Goal: Find specific fact: Find specific fact

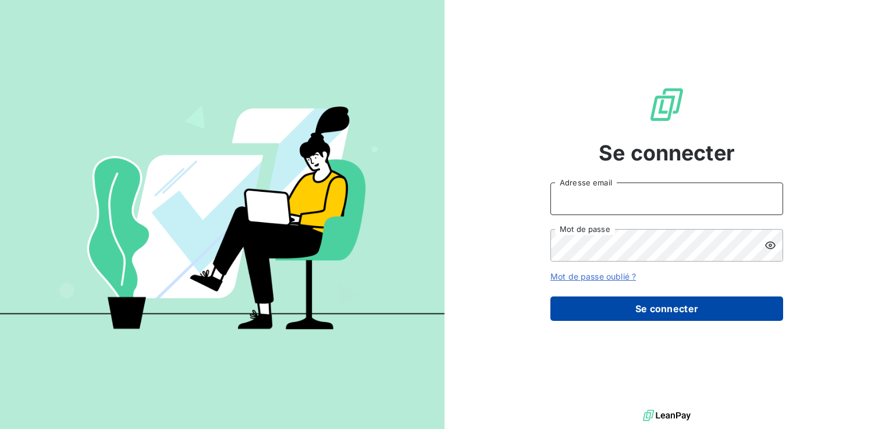
type input "[EMAIL_ADDRESS][DOMAIN_NAME]"
click at [647, 303] on button "Se connecter" at bounding box center [666, 309] width 233 height 24
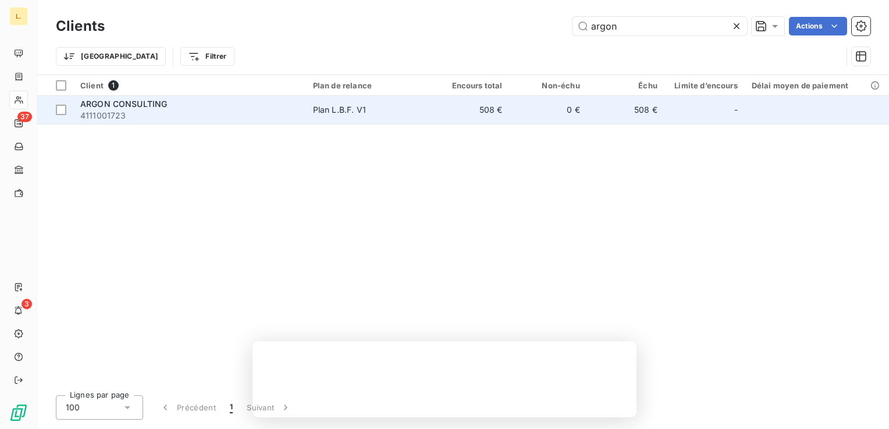
type input "argon"
click at [242, 104] on div "ARGON CONSULTING" at bounding box center [189, 104] width 219 height 12
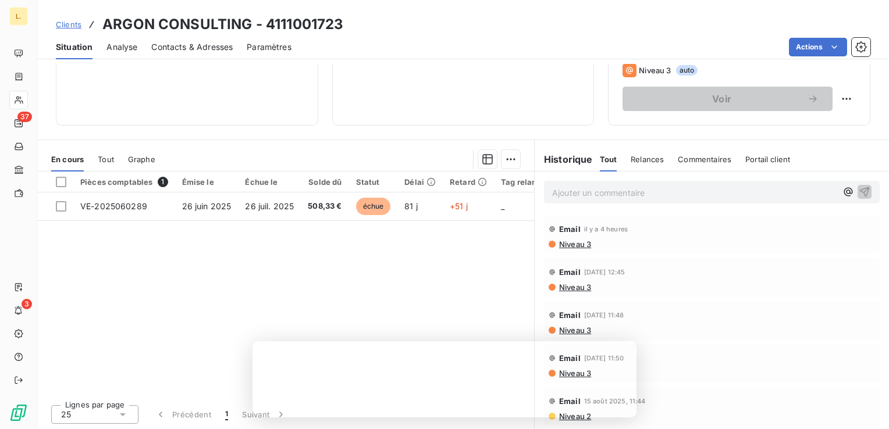
scroll to position [184, 0]
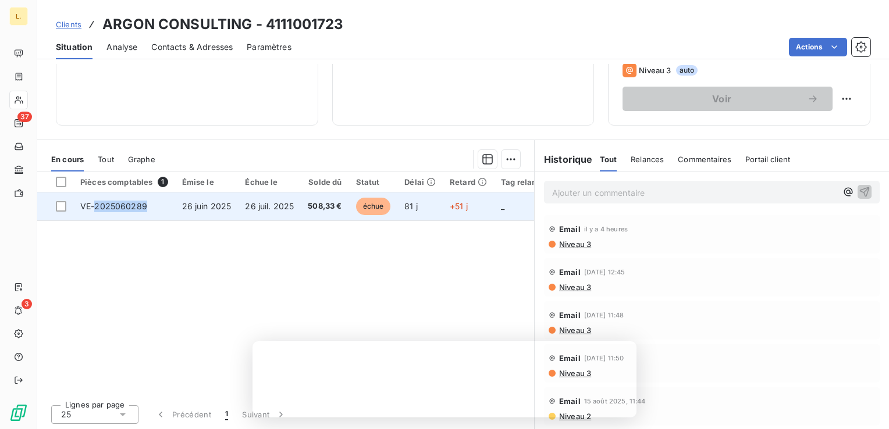
drag, startPoint x: 149, startPoint y: 207, endPoint x: 95, endPoint y: 208, distance: 54.7
click at [95, 208] on td "VE-2025060289" at bounding box center [124, 207] width 102 height 28
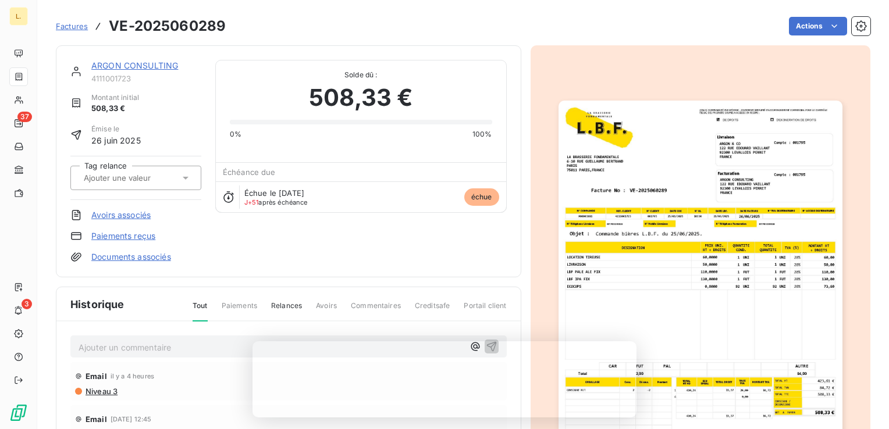
click at [184, 28] on h3 "VE-2025060289" at bounding box center [167, 26] width 117 height 21
copy h3 "2025060289"
